Goal: Task Accomplishment & Management: Manage account settings

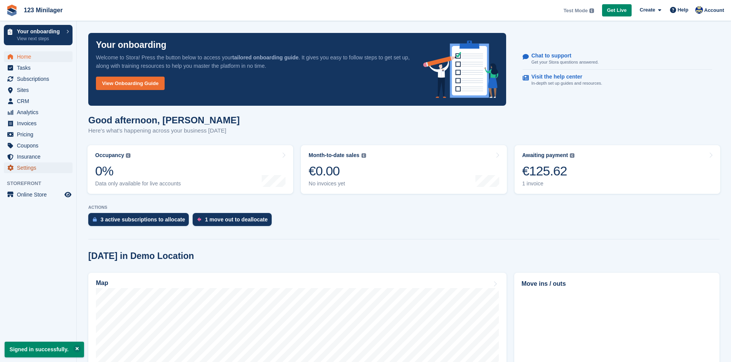
click at [22, 168] on span "Settings" at bounding box center [40, 168] width 46 height 11
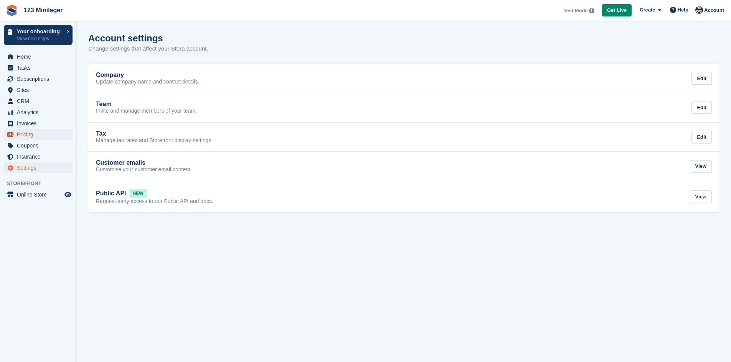
click at [57, 135] on span "Pricing" at bounding box center [40, 134] width 46 height 11
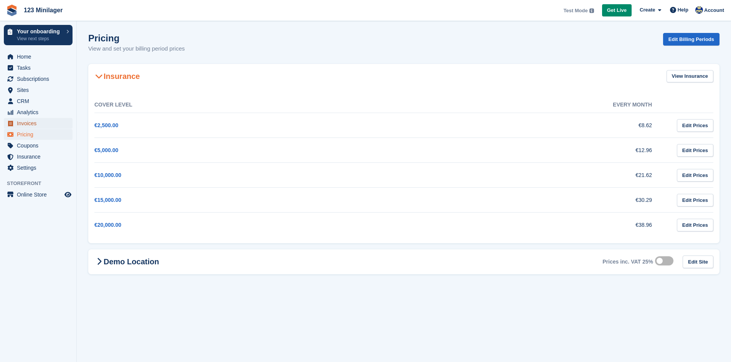
click at [57, 128] on span "Invoices" at bounding box center [40, 123] width 46 height 11
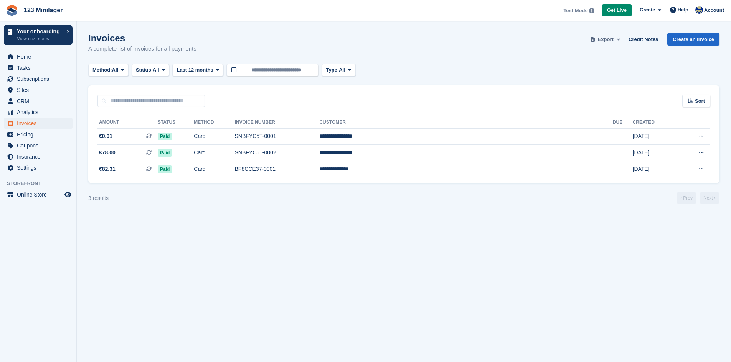
click at [613, 39] on span "Export" at bounding box center [605, 40] width 16 height 8
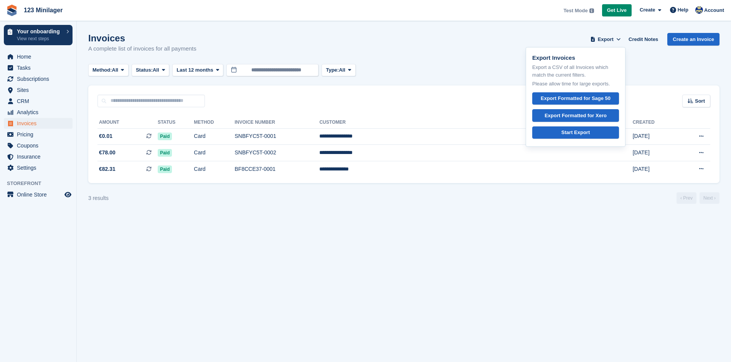
click at [606, 209] on section "Invoices A complete list of invoices for all payments Export Export Invoices Ex…" at bounding box center [404, 181] width 654 height 362
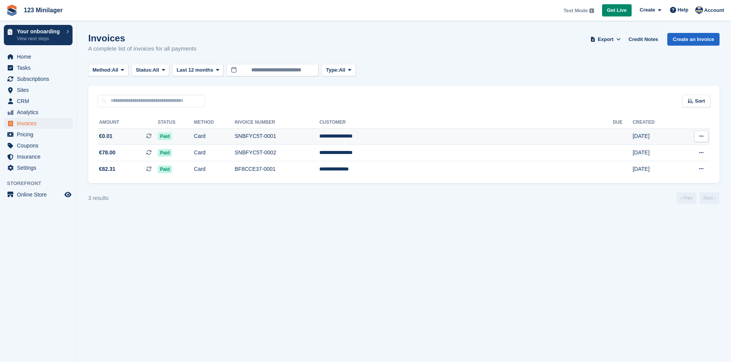
click at [151, 137] on icon at bounding box center [148, 135] width 5 height 5
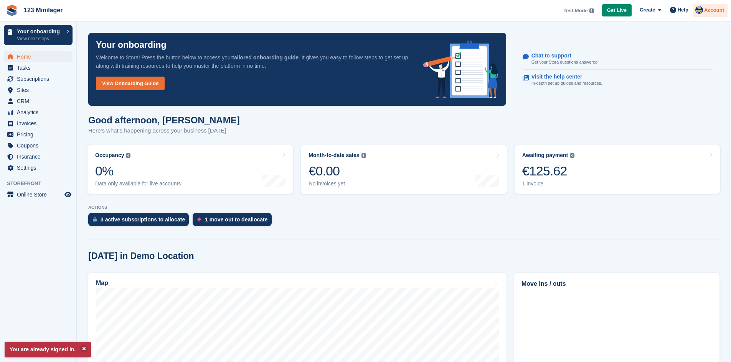
click at [705, 13] on span "Account" at bounding box center [714, 11] width 20 height 8
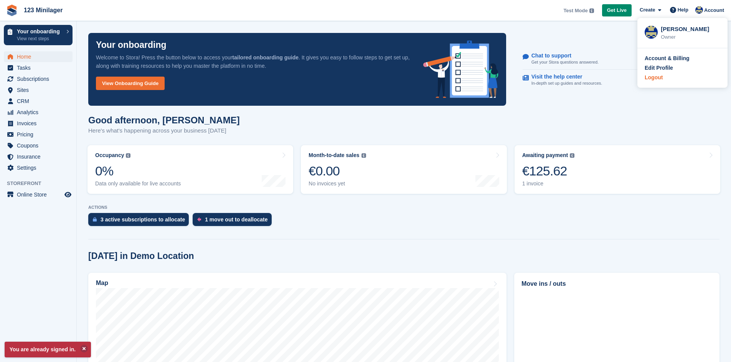
click at [658, 81] on div "Logout" at bounding box center [653, 78] width 18 height 8
